Goal: Navigation & Orientation: Go to known website

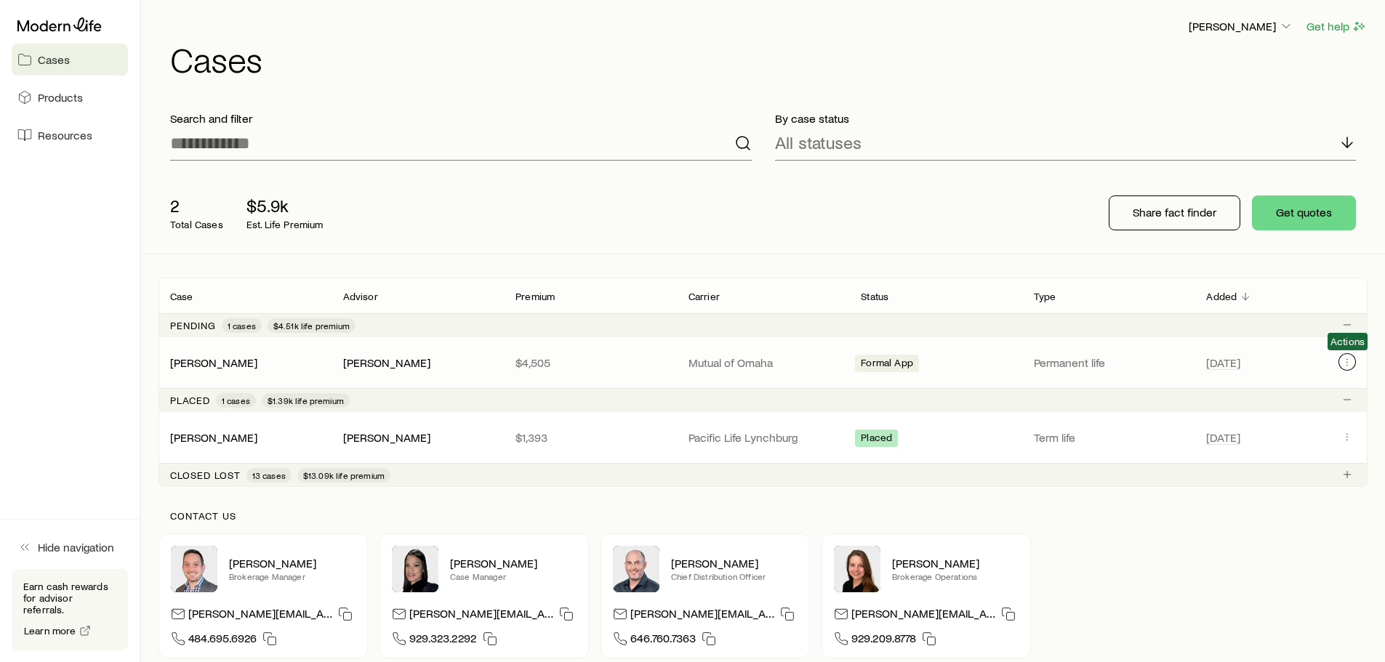
click at [1346, 362] on icon "Client cases" at bounding box center [1347, 362] width 12 height 12
click at [922, 201] on div "2 Total Cases $5.9k Est. Life Premium Share fact finder Get quotes" at bounding box center [762, 212] width 1209 height 81
click at [1288, 31] on icon "button" at bounding box center [1286, 26] width 15 height 15
click at [1260, 65] on span "Licenses and contracts" at bounding box center [1211, 66] width 119 height 15
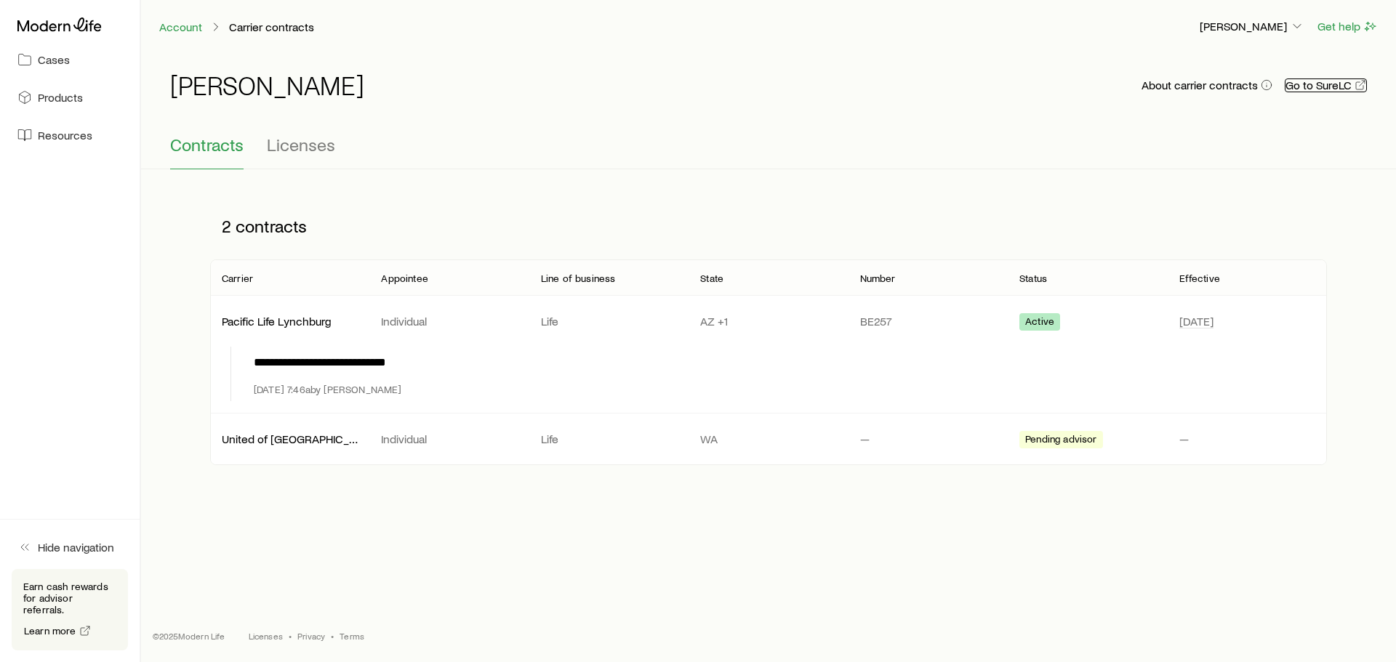
click at [1335, 88] on link "Go to SureLC" at bounding box center [1326, 86] width 82 height 14
click at [1279, 24] on p "[PERSON_NAME]" at bounding box center [1251, 26] width 105 height 15
click at [1167, 177] on span "Sign out" at bounding box center [1183, 175] width 40 height 15
